Goal: Obtain resource: Download file/media

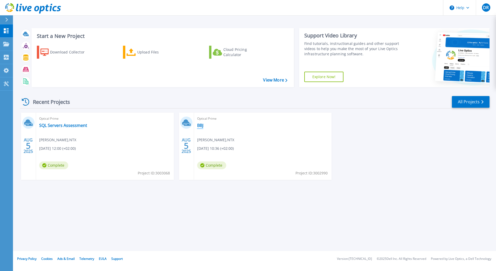
click at [200, 123] on link "BBJ" at bounding box center [200, 125] width 6 height 5
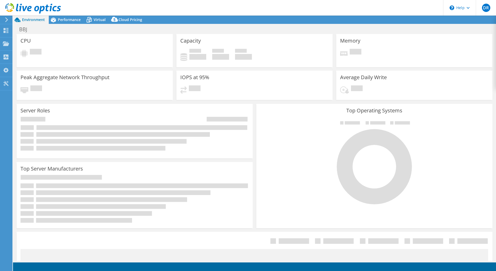
select select "USD"
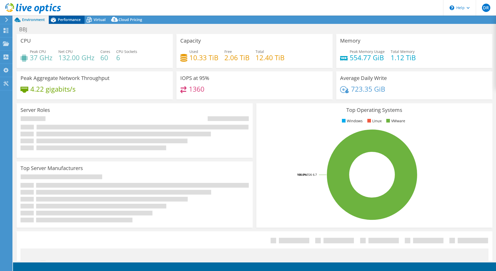
click at [71, 17] on div "Performance" at bounding box center [67, 20] width 36 height 8
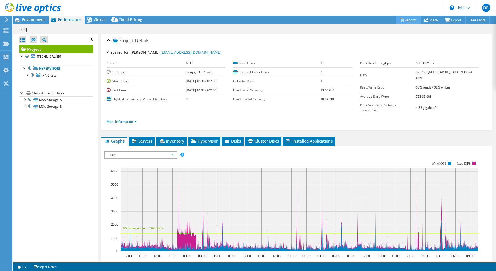
click at [405, 18] on link "Reports" at bounding box center [408, 20] width 25 height 8
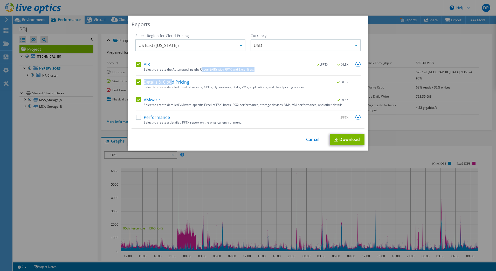
drag, startPoint x: 170, startPoint y: 81, endPoint x: 200, endPoint y: 72, distance: 31.8
click at [200, 72] on div "AIR .PPTX .XLSX Select to create the Automated Insight Report (AIR) with PPTX a…" at bounding box center [248, 95] width 225 height 66
drag, startPoint x: 200, startPoint y: 72, endPoint x: 217, endPoint y: 81, distance: 19.2
click at [217, 81] on div "Details & Cloud Pricing .XLSX" at bounding box center [248, 82] width 225 height 6
click at [180, 81] on label "Details & Cloud Pricing" at bounding box center [162, 81] width 53 height 5
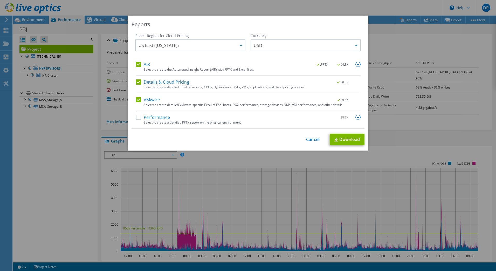
click at [0, 0] on input "Details & Cloud Pricing" at bounding box center [0, 0] width 0 height 0
click at [138, 62] on label "AIR" at bounding box center [143, 64] width 14 height 5
click at [0, 0] on input "AIR" at bounding box center [0, 0] width 0 height 0
click at [348, 139] on link "Download" at bounding box center [347, 140] width 35 height 12
click at [142, 100] on label "VMware" at bounding box center [148, 99] width 24 height 5
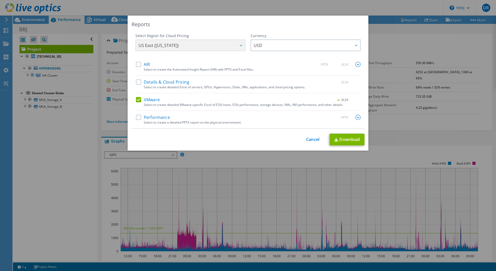
click at [0, 0] on input "VMware" at bounding box center [0, 0] width 0 height 0
click at [140, 116] on label "Performance" at bounding box center [153, 117] width 34 height 5
click at [0, 0] on input "Performance" at bounding box center [0, 0] width 0 height 0
click at [353, 139] on link "Download" at bounding box center [347, 140] width 35 height 12
click at [145, 114] on div "AIR .PPTX .XLSX Select to create the Automated Insight Report (AIR) with PPTX a…" at bounding box center [248, 95] width 225 height 66
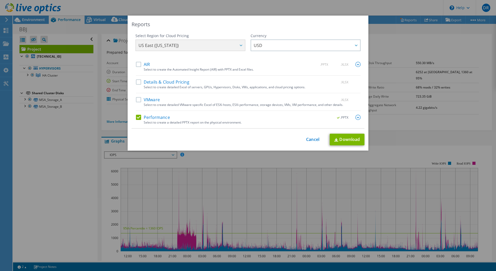
click at [141, 120] on div "Performance .PPTX" at bounding box center [248, 118] width 225 height 6
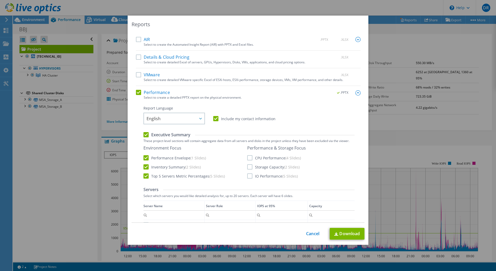
scroll to position [25, 0]
click at [147, 156] on label "Performance Envelope (1 Slides)" at bounding box center [174, 157] width 62 height 5
click at [0, 0] on input "Performance Envelope (1 Slides)" at bounding box center [0, 0] width 0 height 0
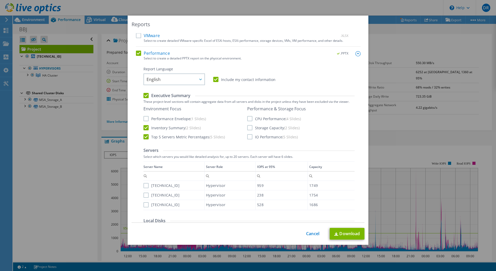
scroll to position [64, 0]
click at [174, 121] on div "Environment Focus Performance Envelope (1 Slides) Inventory Summary (2 Slides) …" at bounding box center [194, 122] width 103 height 33
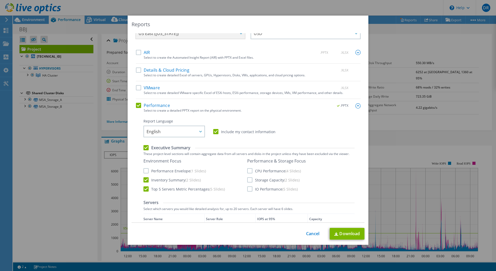
scroll to position [12, 0]
click at [154, 104] on label "Performance" at bounding box center [153, 105] width 34 height 5
click at [0, 0] on input "Performance" at bounding box center [0, 0] width 0 height 0
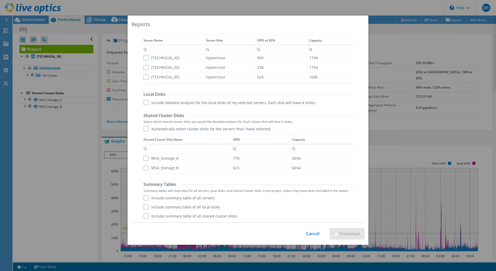
scroll to position [1, 0]
click at [309, 234] on link "Cancel" at bounding box center [312, 233] width 13 height 5
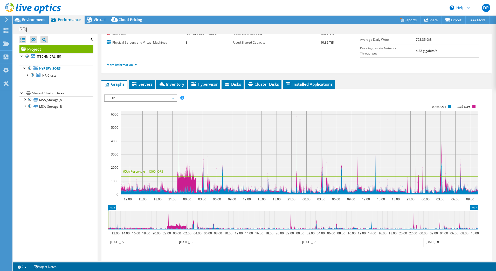
scroll to position [57, 0]
click at [155, 95] on span "IOPS" at bounding box center [140, 98] width 67 height 6
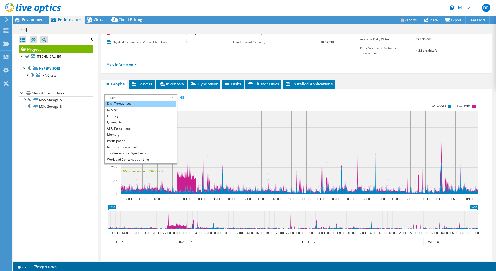
scroll to position [0, 0]
click at [200, 97] on rect at bounding box center [291, 149] width 374 height 104
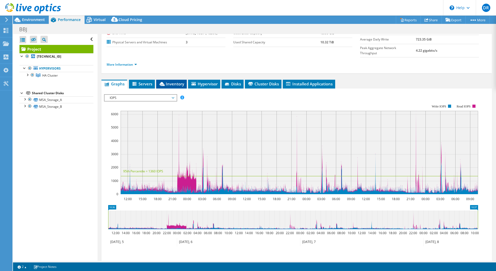
click at [172, 80] on li "Inventory" at bounding box center [171, 84] width 31 height 9
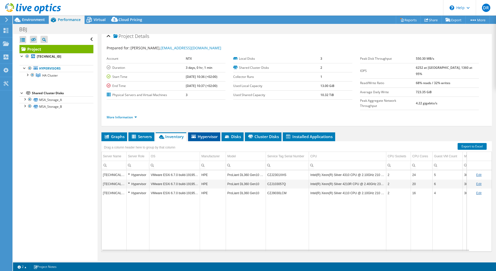
click at [204, 134] on span "Hypervisor" at bounding box center [204, 136] width 27 height 5
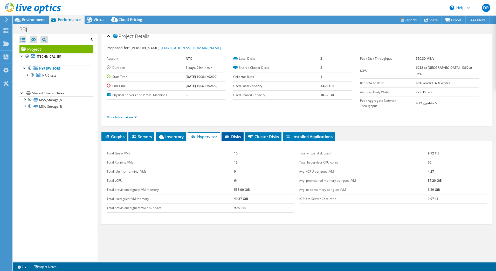
click at [234, 134] on span "Disks" at bounding box center [232, 136] width 17 height 5
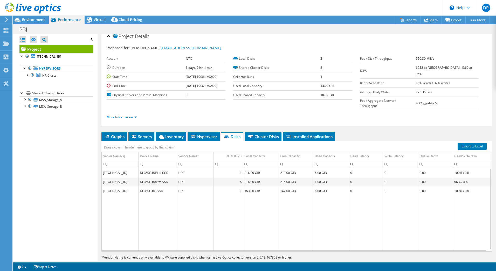
scroll to position [0, 0]
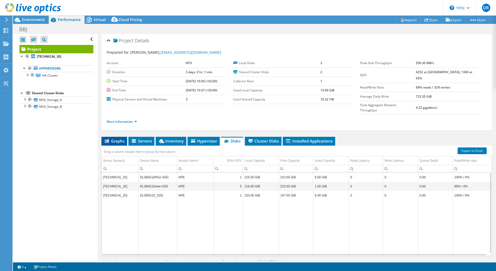
click at [116, 138] on span "Graphs" at bounding box center [114, 140] width 20 height 5
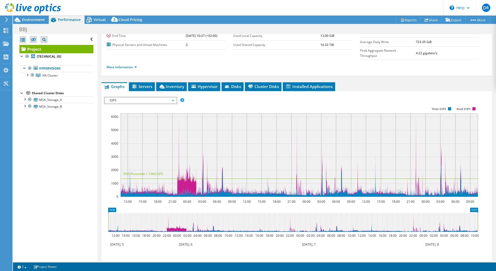
scroll to position [55, 0]
click at [155, 97] on span "IOPS" at bounding box center [140, 100] width 67 height 6
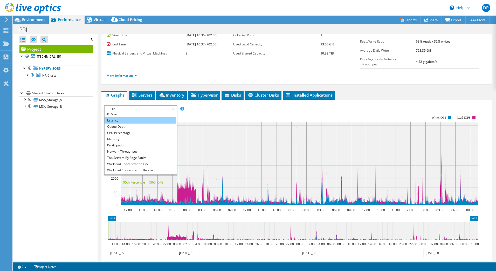
scroll to position [14, 0]
click at [143, 123] on li "Queue Depth" at bounding box center [140, 126] width 72 height 6
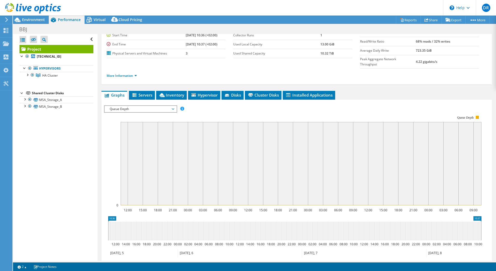
click at [138, 106] on span "Queue Depth" at bounding box center [140, 109] width 67 height 6
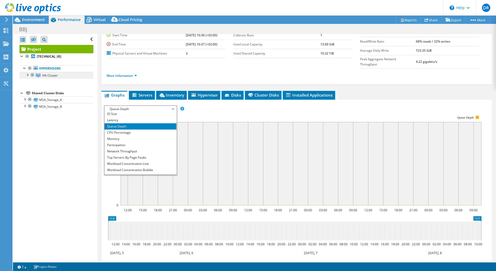
click at [69, 75] on link "HA Cluster" at bounding box center [56, 75] width 74 height 7
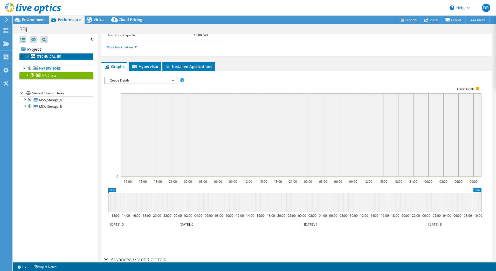
click at [57, 55] on b "192.168.70.38" at bounding box center [49, 56] width 24 height 4
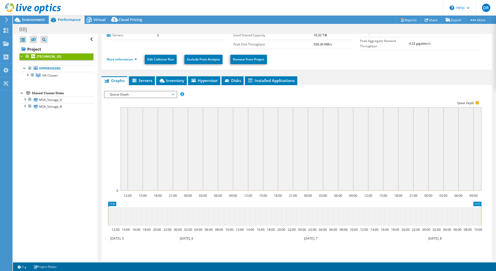
click at [144, 92] on span "Queue Depth" at bounding box center [140, 94] width 67 height 6
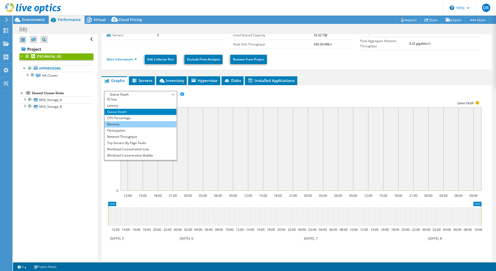
scroll to position [2, 0]
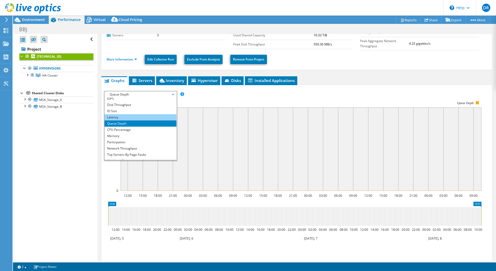
click at [138, 115] on li "Latency" at bounding box center [140, 117] width 72 height 6
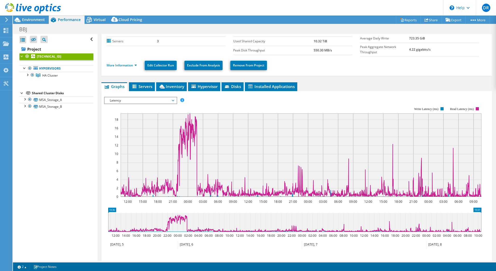
scroll to position [40, 0]
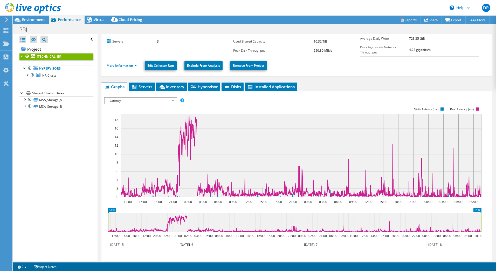
click at [144, 99] on span "Latency" at bounding box center [140, 100] width 67 height 6
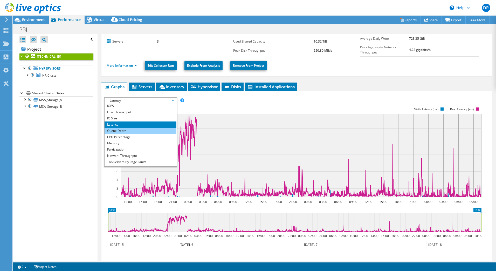
scroll to position [0, 0]
click at [122, 117] on li "IO Size" at bounding box center [140, 119] width 72 height 6
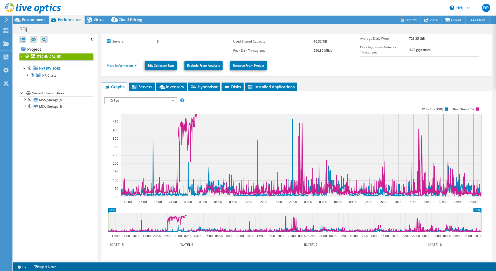
click at [312, 162] on rect at bounding box center [301, 155] width 361 height 83
click at [172, 100] on span "IO Size" at bounding box center [140, 100] width 67 height 6
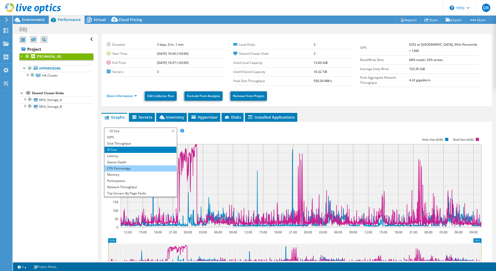
scroll to position [9, 0]
click at [133, 167] on li "CPU Percentage" at bounding box center [140, 168] width 72 height 6
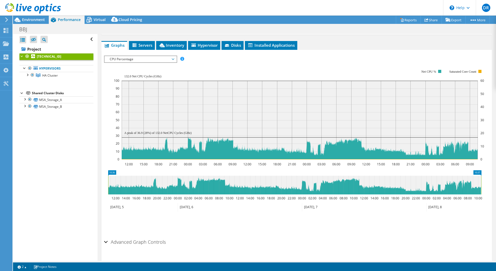
scroll to position [92, 0]
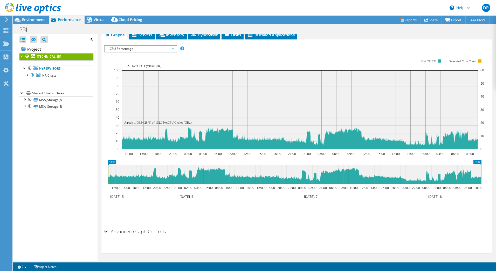
click at [106, 231] on div "Advanced Graph Controls" at bounding box center [296, 231] width 385 height 11
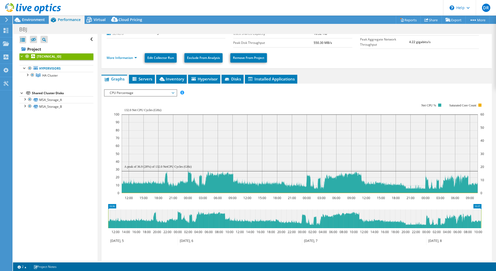
scroll to position [0, 0]
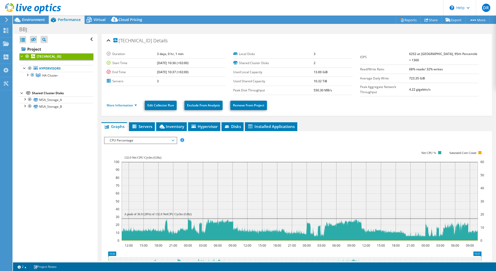
click at [141, 142] on span "CPU Percentage" at bounding box center [140, 140] width 67 height 6
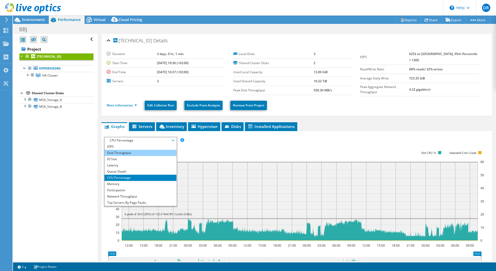
click at [131, 154] on li "Disk Throughput" at bounding box center [140, 153] width 72 height 6
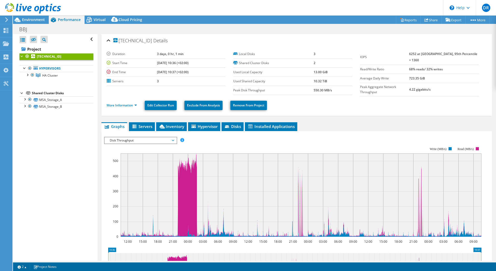
click at [139, 137] on span "Disk Throughput" at bounding box center [140, 140] width 67 height 6
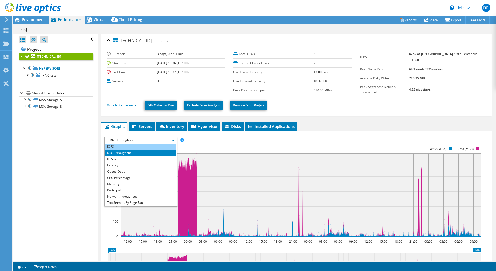
click at [131, 144] on li "IOPS" at bounding box center [140, 146] width 72 height 6
